Goal: Task Accomplishment & Management: Complete application form

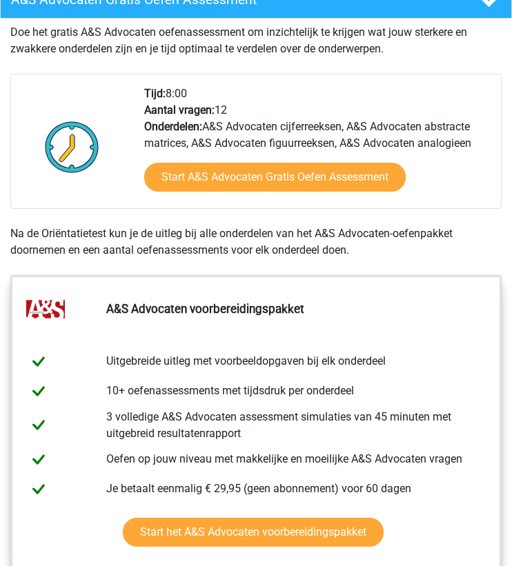
scroll to position [539, 0]
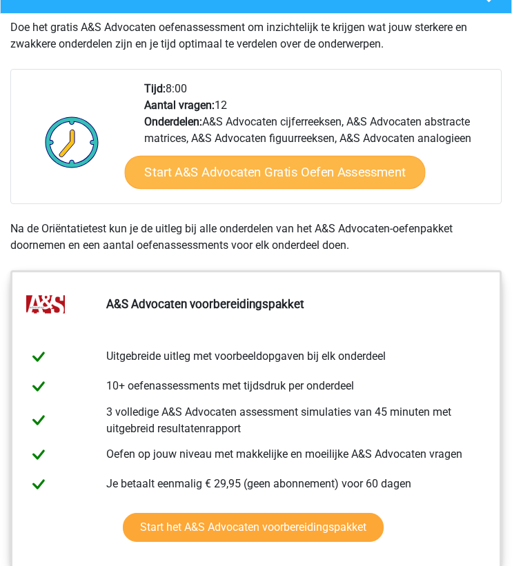
click at [172, 189] on link "Start A&S Advocaten Gratis Oefen Assessment" at bounding box center [274, 172] width 301 height 33
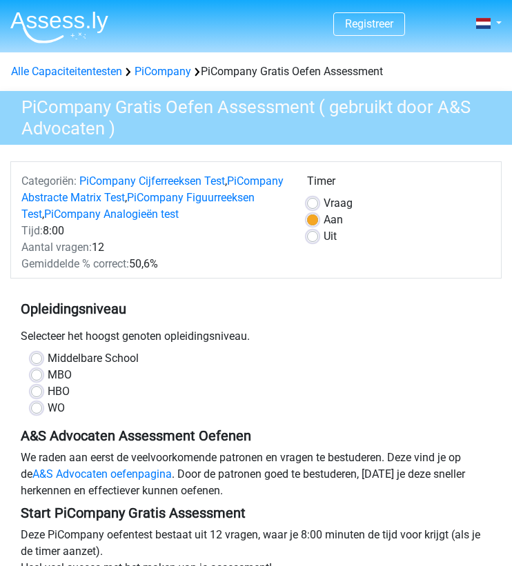
scroll to position [34, 0]
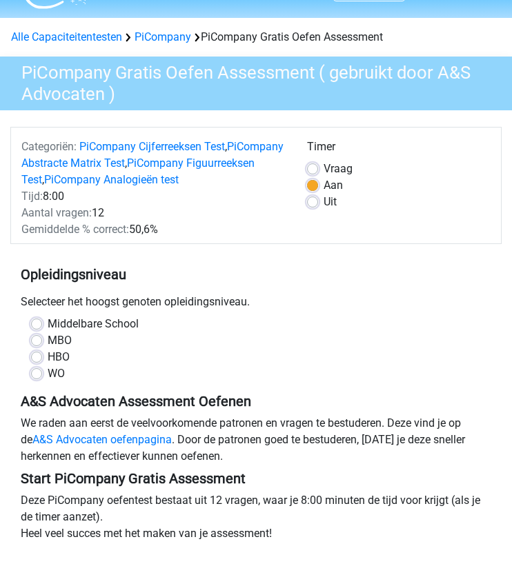
click at [48, 370] on label "WO" at bounding box center [56, 374] width 17 height 17
click at [38, 370] on input "WO" at bounding box center [36, 373] width 11 height 14
radio input "true"
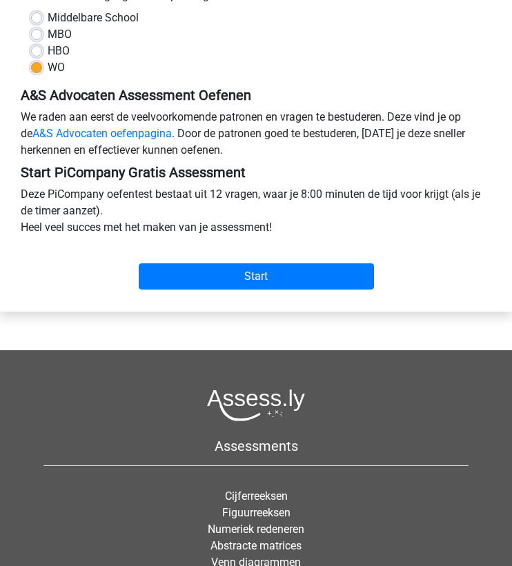
scroll to position [359, 0]
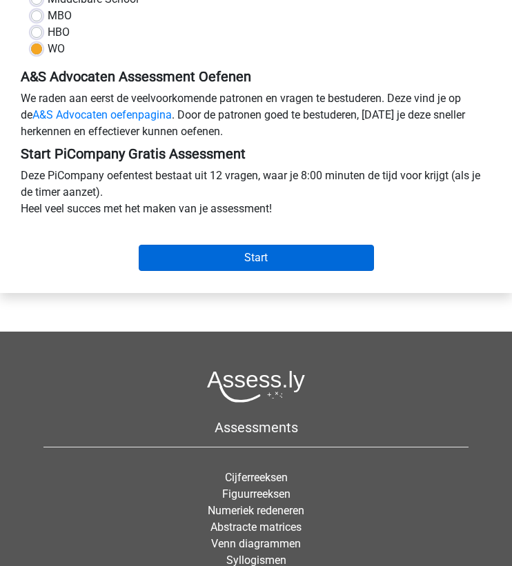
click at [248, 268] on input "Start" at bounding box center [256, 258] width 235 height 26
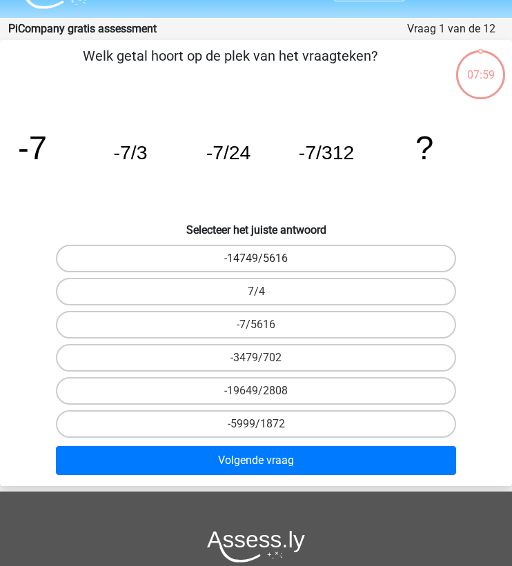
scroll to position [36, 0]
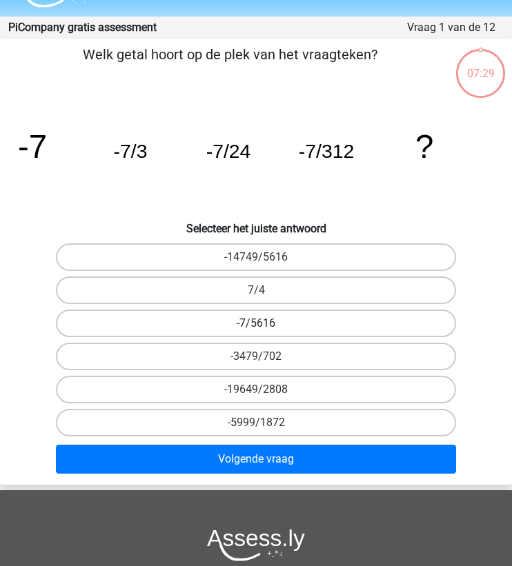
click at [224, 321] on label "-7/5616" at bounding box center [255, 324] width 399 height 28
click at [256, 323] on input "-7/5616" at bounding box center [260, 327] width 9 height 9
radio input "true"
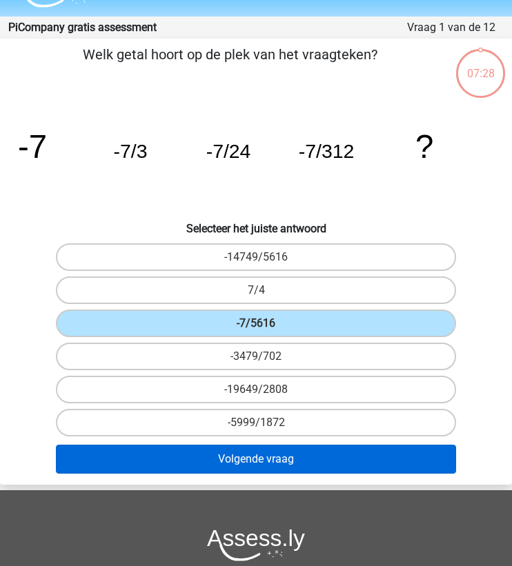
click at [214, 463] on button "Volgende vraag" at bounding box center [255, 459] width 399 height 29
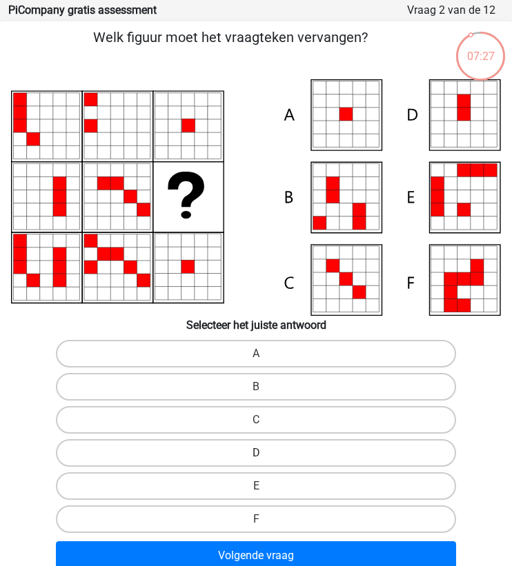
scroll to position [54, 0]
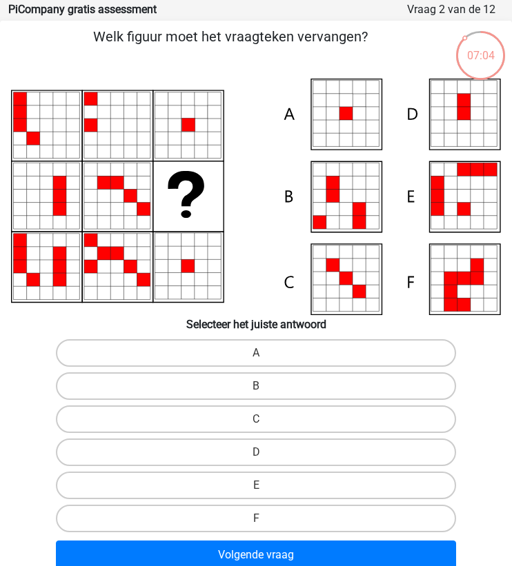
click at [339, 99] on icon at bounding box center [345, 100] width 13 height 13
click at [211, 356] on label "A" at bounding box center [255, 353] width 399 height 28
click at [256, 356] on input "A" at bounding box center [260, 357] width 9 height 9
radio input "true"
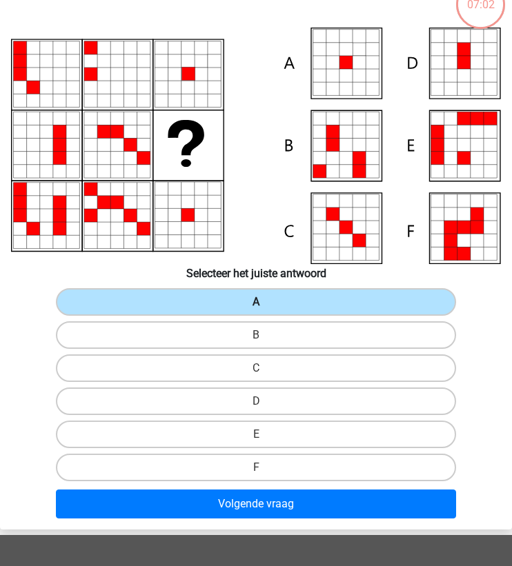
scroll to position [106, 0]
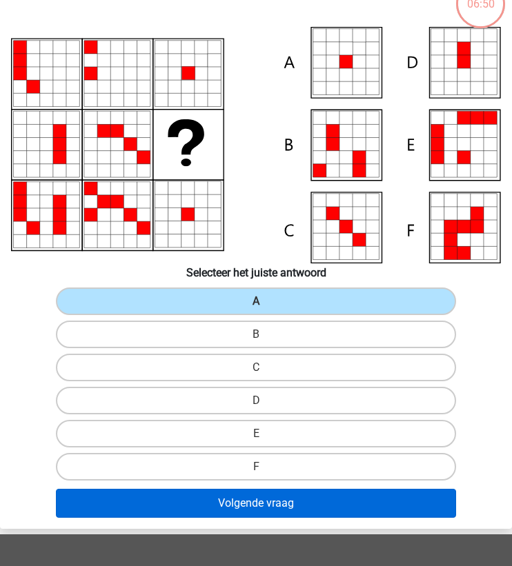
click at [158, 502] on button "Volgende vraag" at bounding box center [255, 503] width 399 height 29
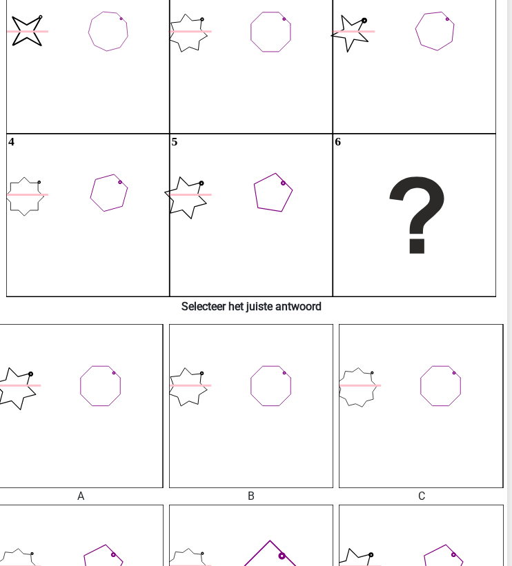
scroll to position [161, 5]
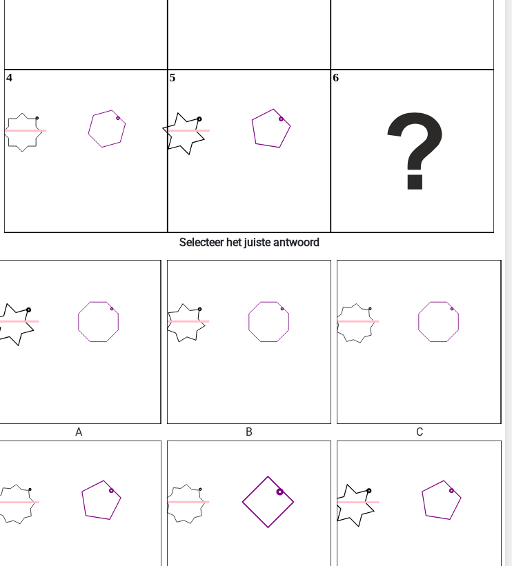
click at [201, 382] on icon at bounding box center [249, 342] width 165 height 165
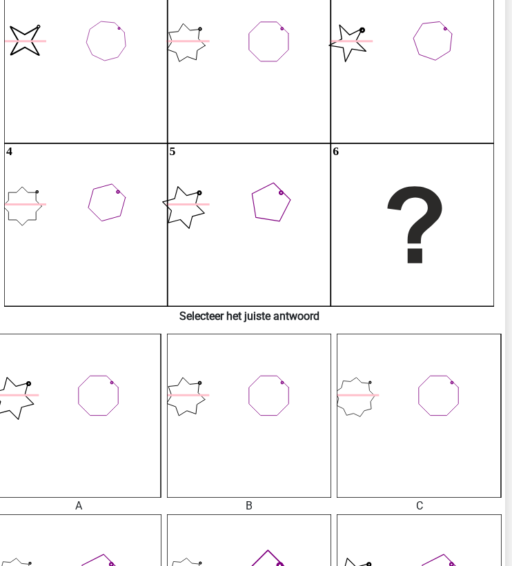
click at [212, 375] on icon at bounding box center [249, 416] width 165 height 165
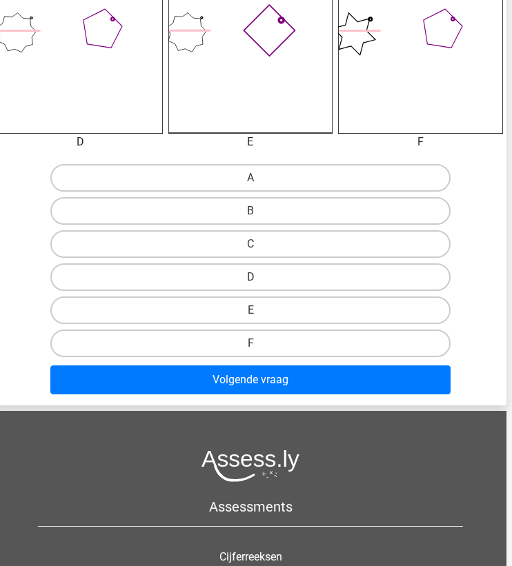
scroll to position [751, 6]
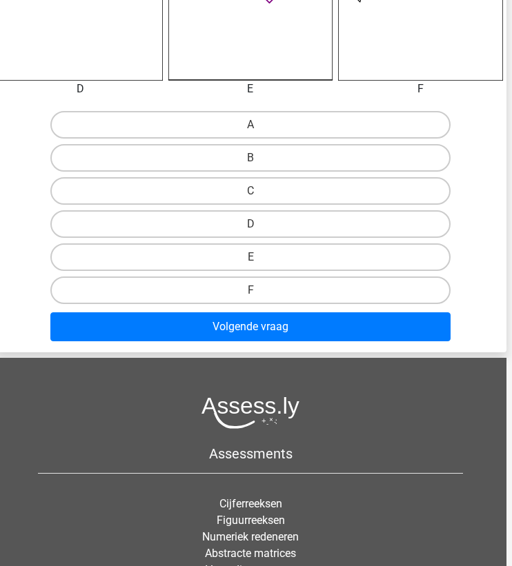
click at [210, 206] on div "C" at bounding box center [250, 190] width 510 height 33
click at [210, 195] on label "C" at bounding box center [249, 191] width 399 height 28
click at [250, 195] on input "C" at bounding box center [254, 195] width 9 height 9
radio input "true"
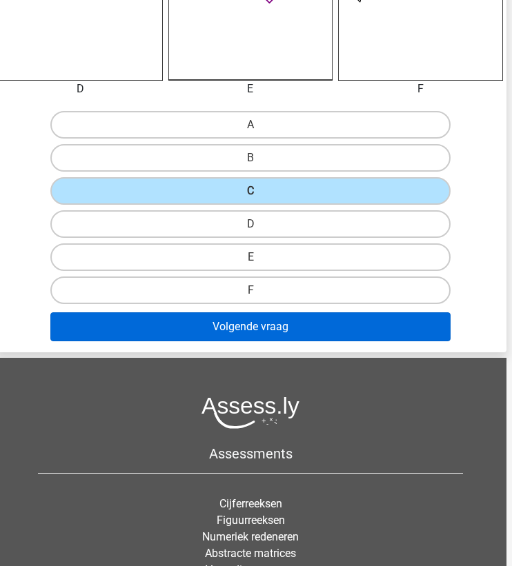
click at [192, 335] on button "Volgende vraag" at bounding box center [249, 326] width 399 height 29
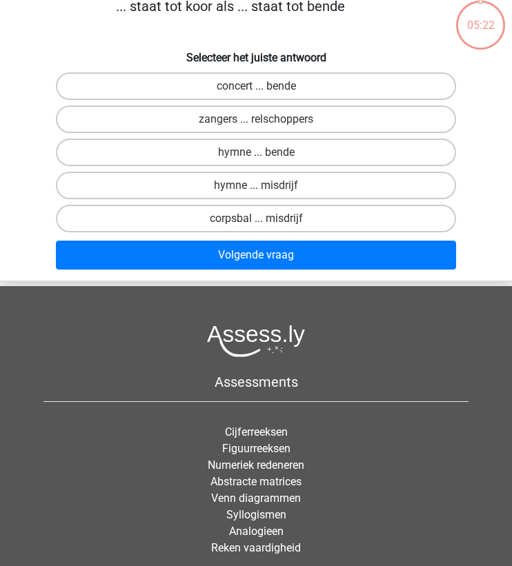
scroll to position [55, 0]
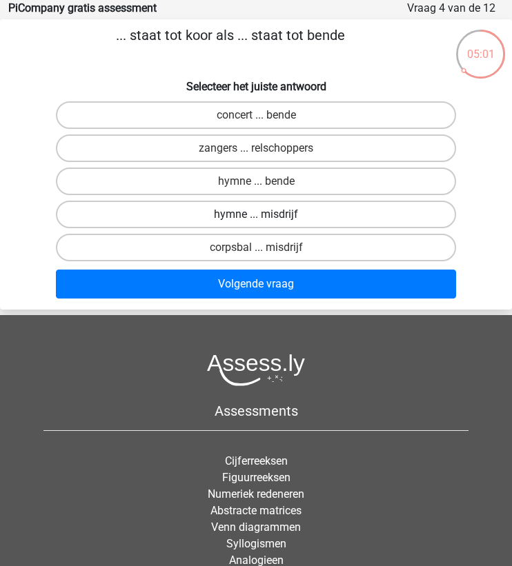
click at [150, 220] on label "hymne ... misdrijf" at bounding box center [255, 215] width 399 height 28
click at [256, 220] on input "hymne ... misdrijf" at bounding box center [260, 218] width 9 height 9
radio input "true"
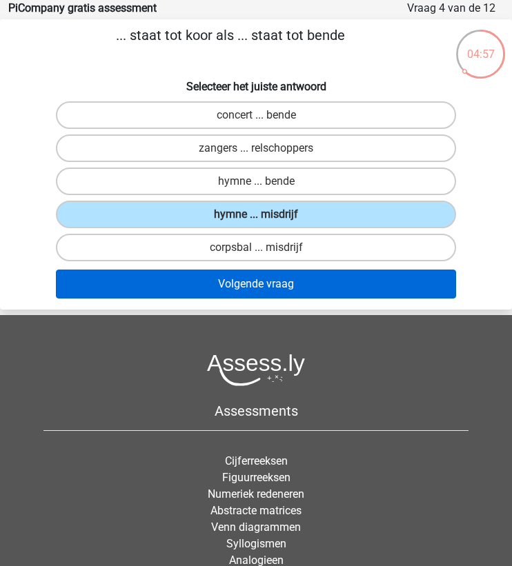
click at [174, 286] on button "Volgende vraag" at bounding box center [255, 284] width 399 height 29
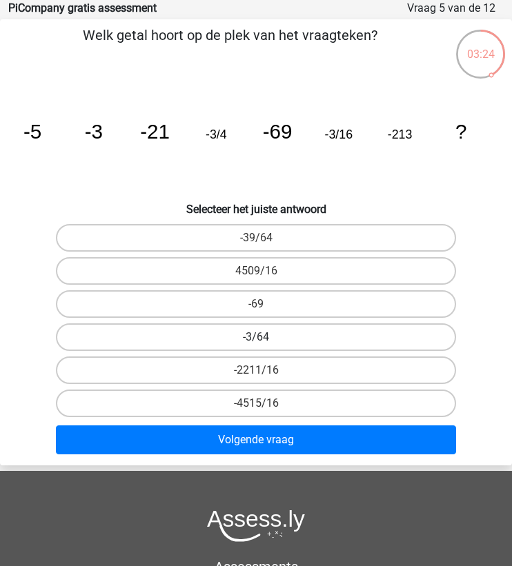
click at [241, 338] on label "-3/64" at bounding box center [255, 337] width 399 height 28
click at [256, 338] on input "-3/64" at bounding box center [260, 341] width 9 height 9
radio input "true"
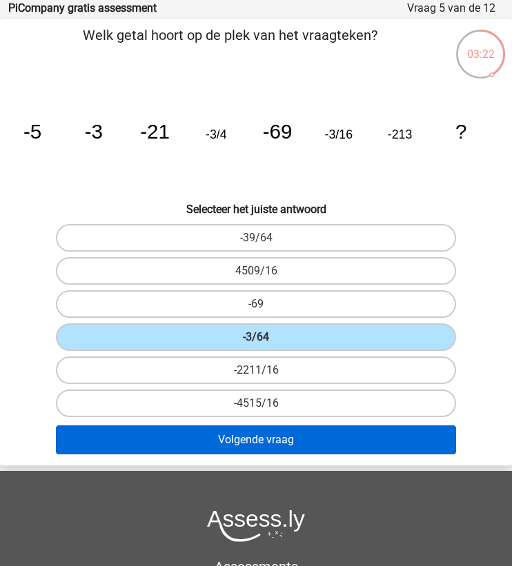
click at [245, 432] on button "Volgende vraag" at bounding box center [255, 439] width 399 height 29
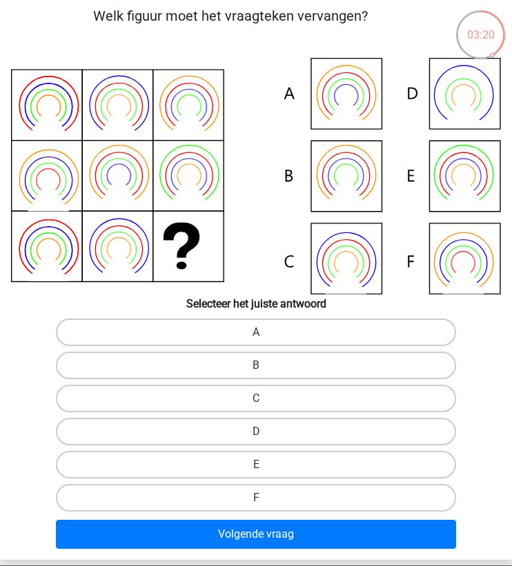
scroll to position [75, 0]
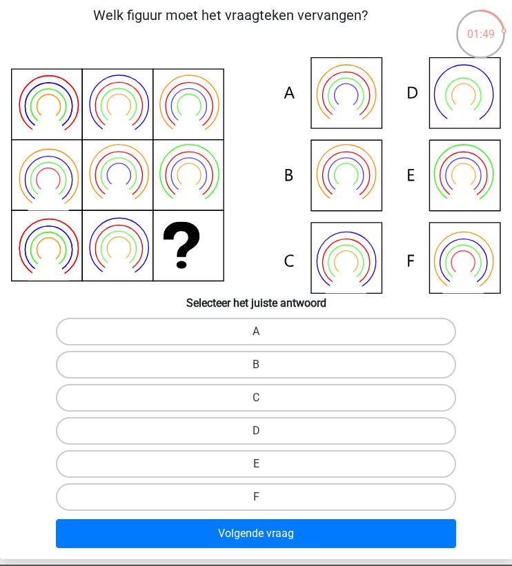
click at [331, 96] on icon at bounding box center [256, 175] width 490 height 237
click at [177, 369] on label "B" at bounding box center [255, 365] width 399 height 28
click at [256, 369] on input "B" at bounding box center [260, 369] width 9 height 9
radio input "true"
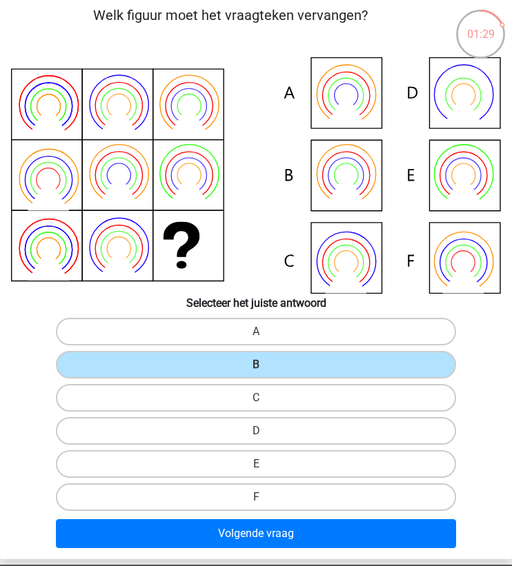
click at [320, 187] on icon at bounding box center [346, 174] width 59 height 59
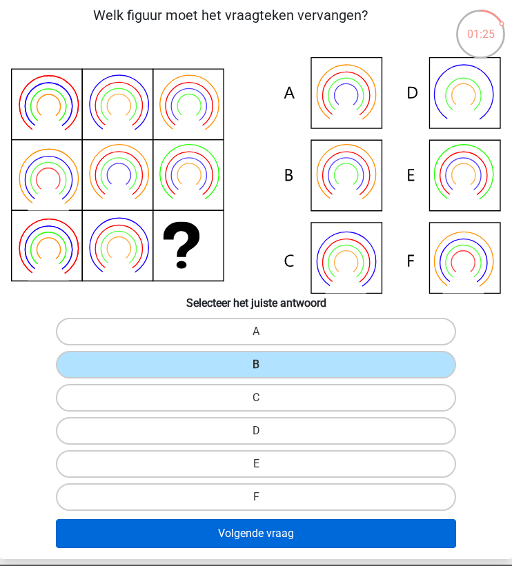
click at [179, 523] on button "Volgende vraag" at bounding box center [255, 533] width 399 height 29
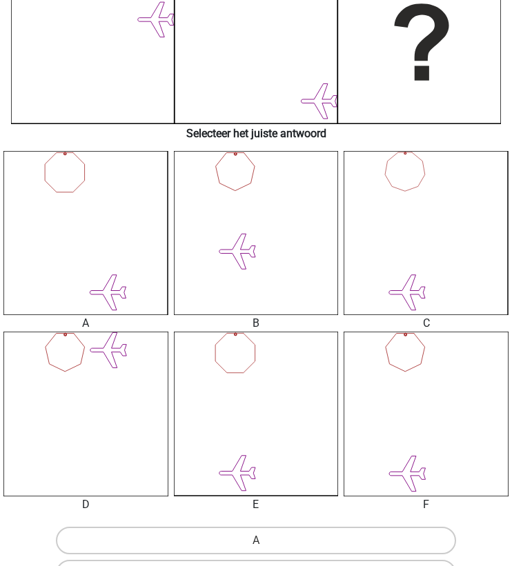
scroll to position [341, 0]
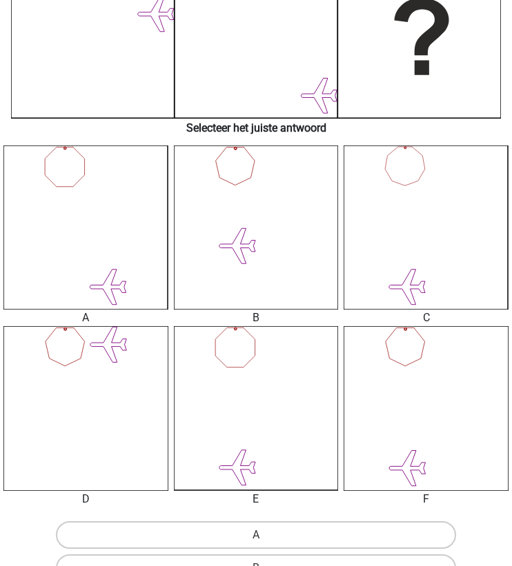
click at [395, 397] on icon at bounding box center [425, 408] width 165 height 165
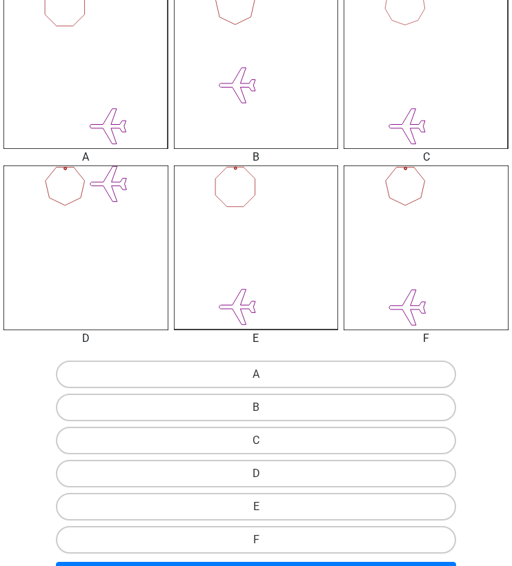
scroll to position [634, 0]
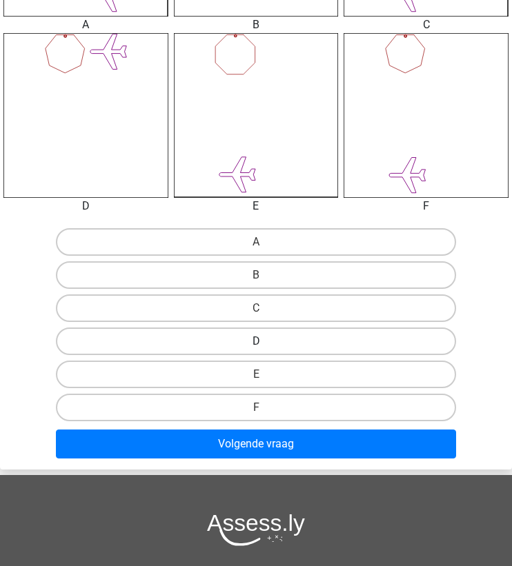
click at [234, 344] on label "D" at bounding box center [255, 342] width 399 height 28
click at [256, 344] on input "D" at bounding box center [260, 345] width 9 height 9
radio input "true"
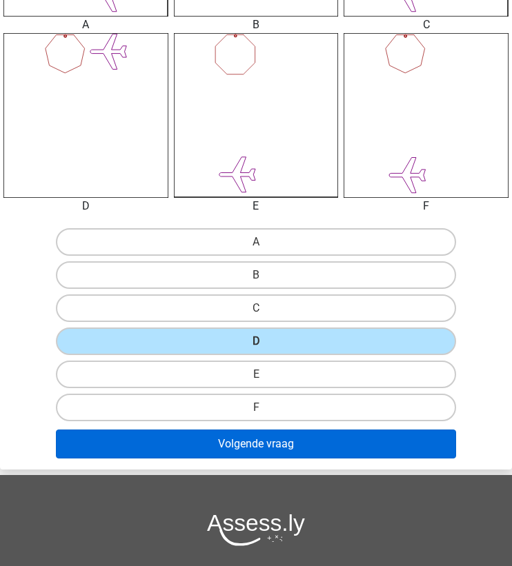
click at [228, 436] on button "Volgende vraag" at bounding box center [255, 444] width 399 height 29
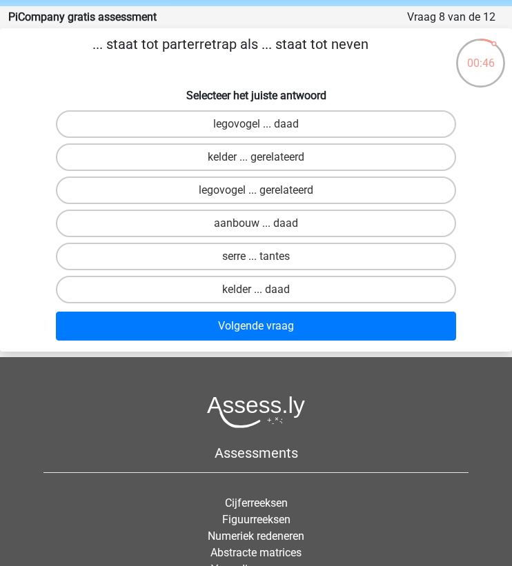
scroll to position [45, 0]
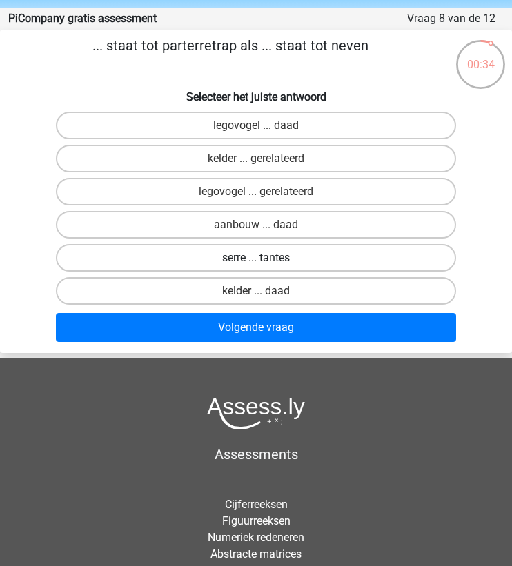
click at [232, 259] on label "serre ... tantes" at bounding box center [255, 258] width 399 height 28
click at [256, 259] on input "serre ... tantes" at bounding box center [260, 262] width 9 height 9
radio input "true"
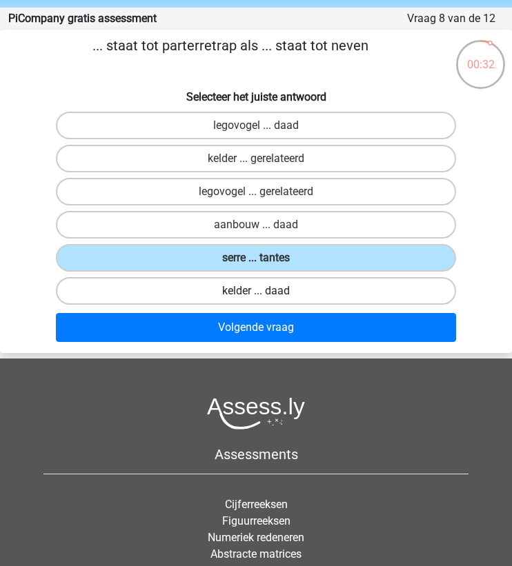
click at [223, 287] on label "kelder ... daad" at bounding box center [255, 291] width 399 height 28
click at [256, 291] on input "kelder ... daad" at bounding box center [260, 295] width 9 height 9
radio input "true"
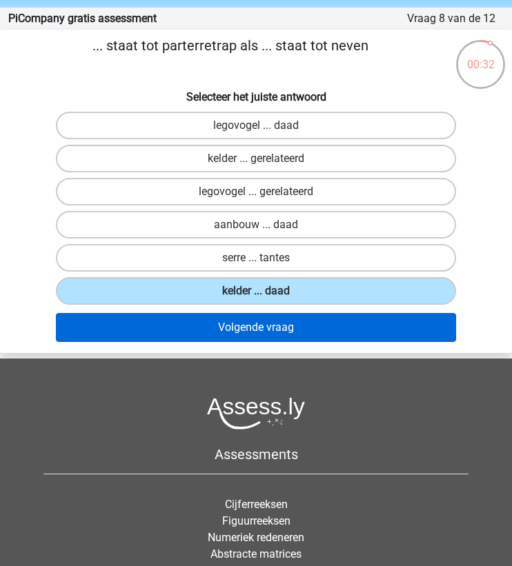
click at [228, 334] on button "Volgende vraag" at bounding box center [255, 327] width 399 height 29
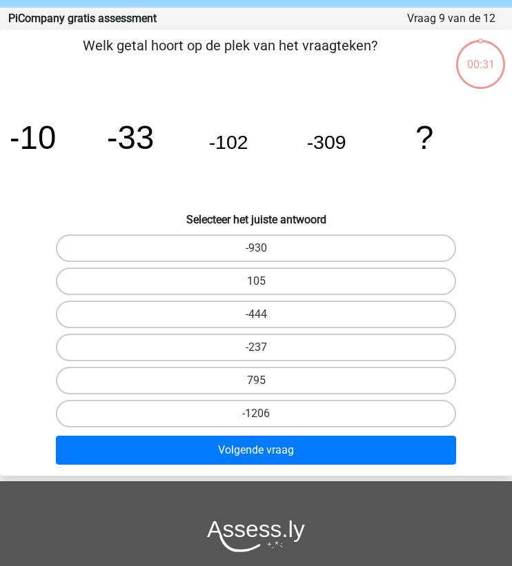
scroll to position [55, 0]
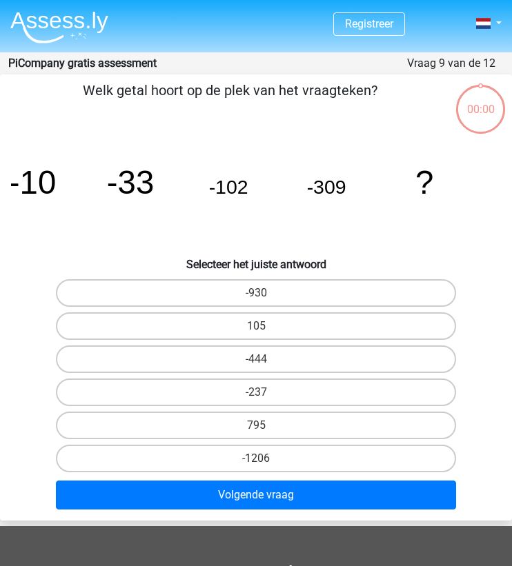
scroll to position [55, 0]
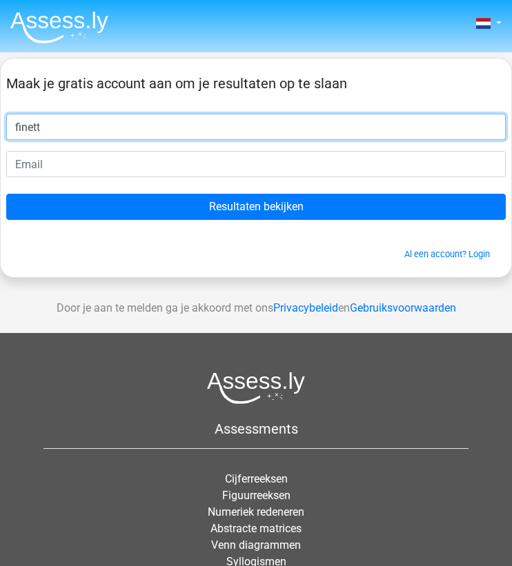
type input "finett"
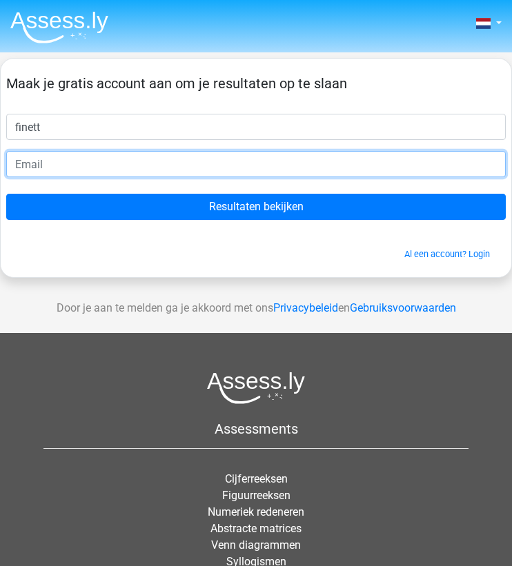
type input "[EMAIL_ADDRESS][DOMAIN_NAME]"
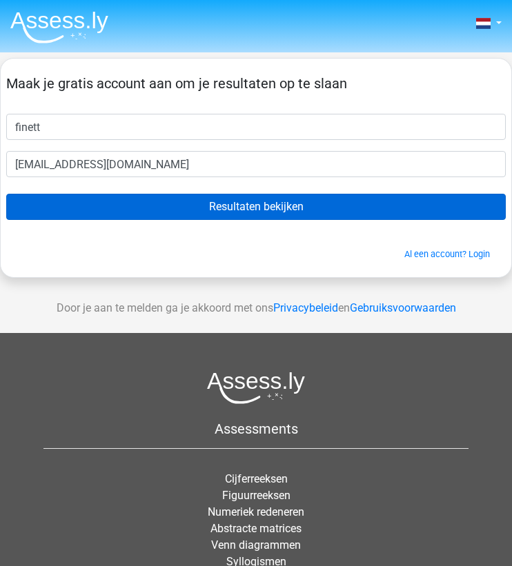
click at [161, 201] on input "Resultaten bekijken" at bounding box center [255, 207] width 499 height 26
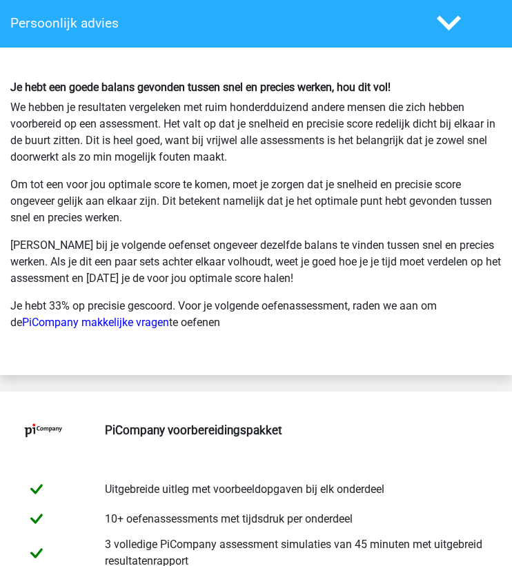
scroll to position [2870, 0]
